Goal: Task Accomplishment & Management: Use online tool/utility

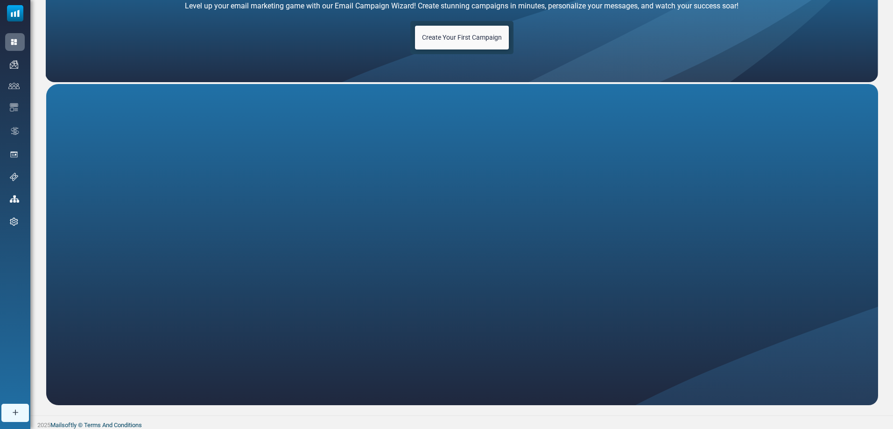
scroll to position [85, 0]
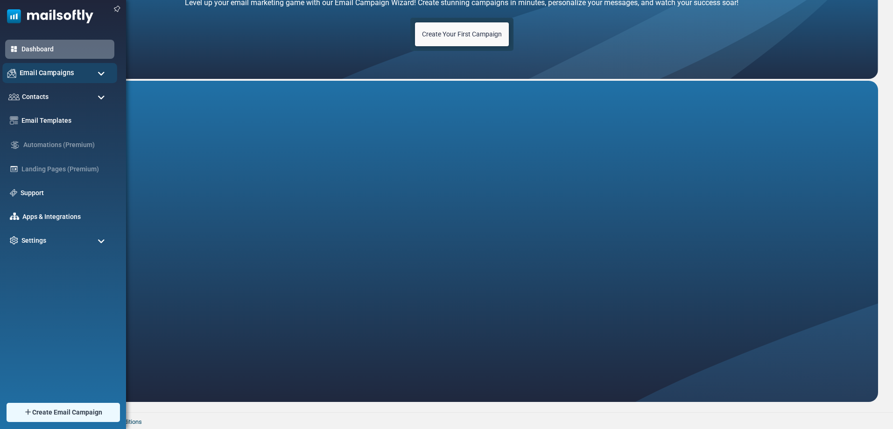
click at [38, 79] on div "Email Campaigns" at bounding box center [59, 73] width 115 height 20
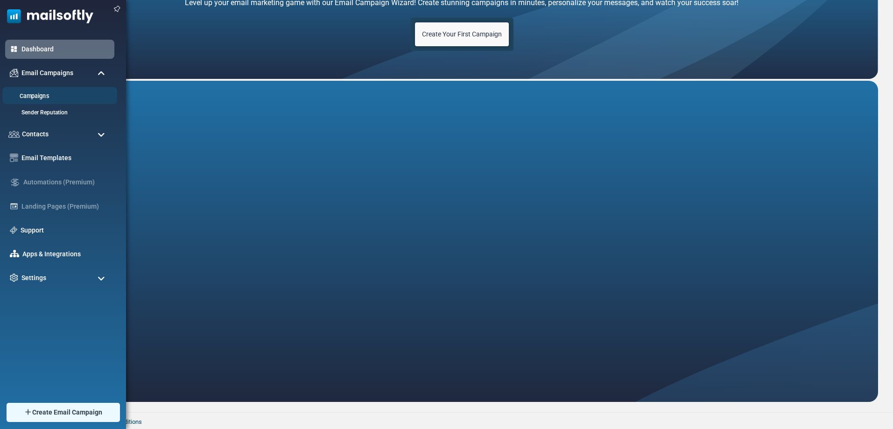
click at [36, 100] on link "Campaigns" at bounding box center [58, 96] width 112 height 9
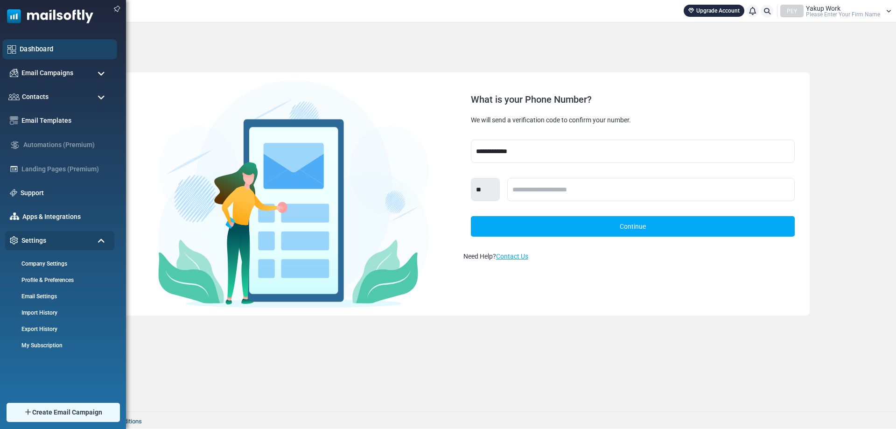
click at [22, 48] on link "Dashboard" at bounding box center [66, 49] width 92 height 10
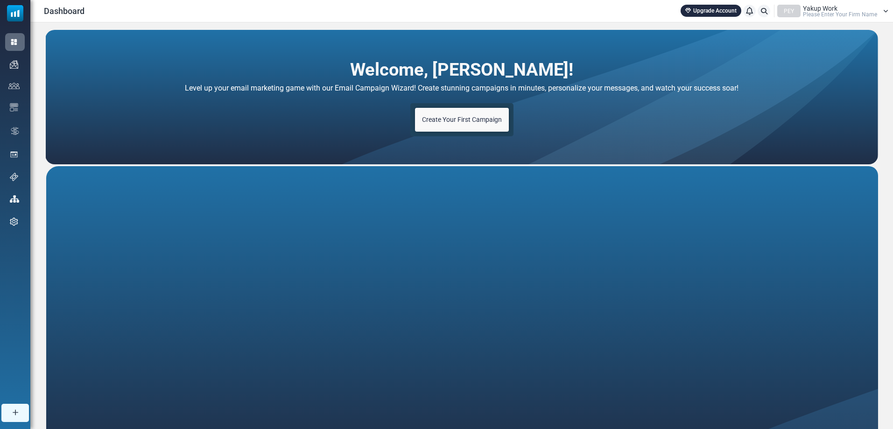
click at [461, 119] on span "Create Your First Campaign" at bounding box center [462, 119] width 80 height 7
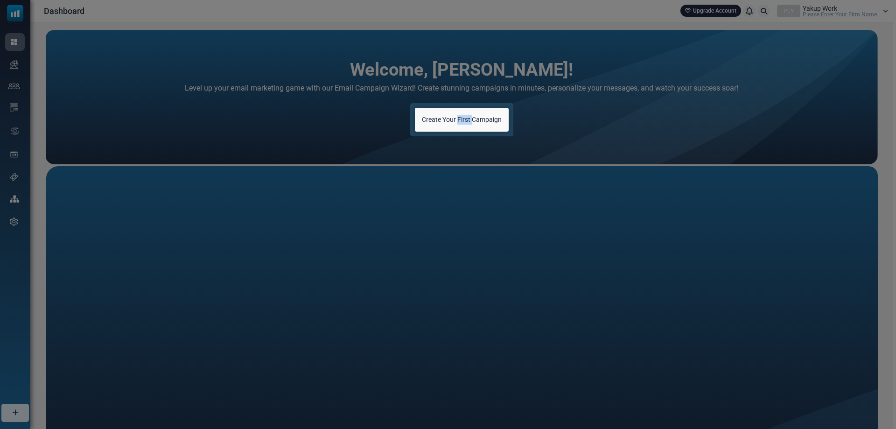
click at [461, 119] on body "Dashboard Upgrade Account Notifications PEY Yakup Work Please Enter Your Firm N…" at bounding box center [448, 257] width 896 height 514
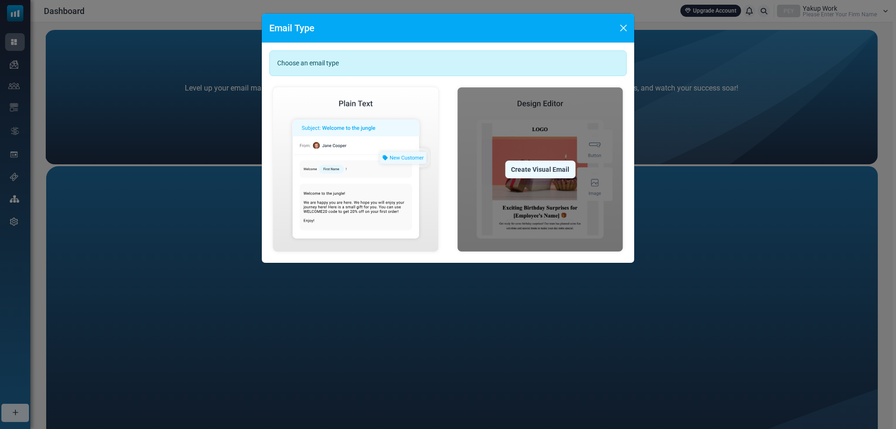
click at [461, 119] on img at bounding box center [540, 170] width 173 height 172
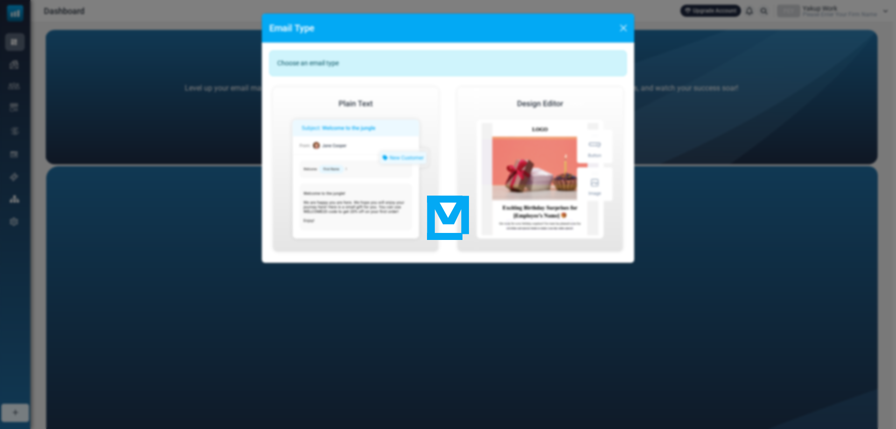
click at [552, 108] on div at bounding box center [448, 214] width 896 height 429
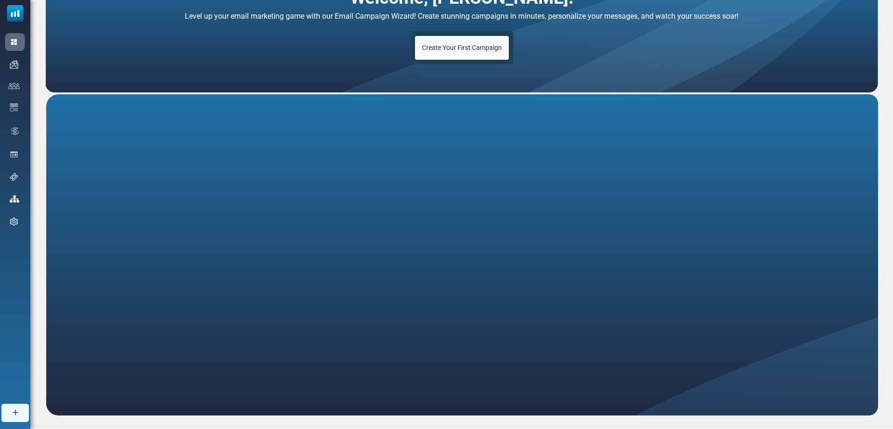
scroll to position [85, 0]
